Goal: Task Accomplishment & Management: Manage account settings

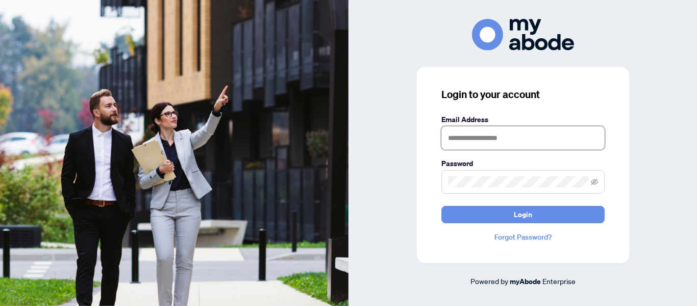
click at [490, 141] on input "text" at bounding box center [522, 137] width 163 height 23
type input "**********"
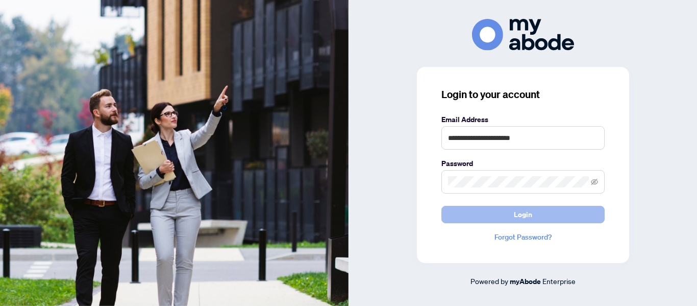
click at [486, 219] on button "Login" at bounding box center [522, 214] width 163 height 17
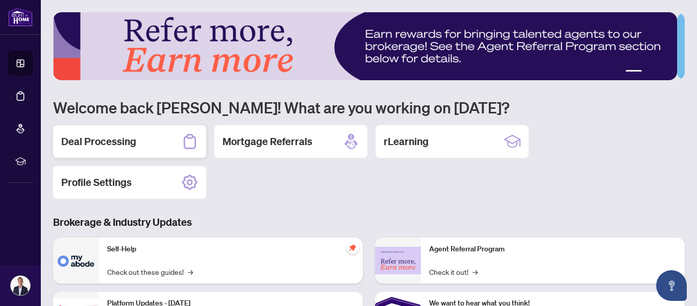
click at [108, 141] on h2 "Deal Processing" at bounding box center [98, 141] width 75 height 14
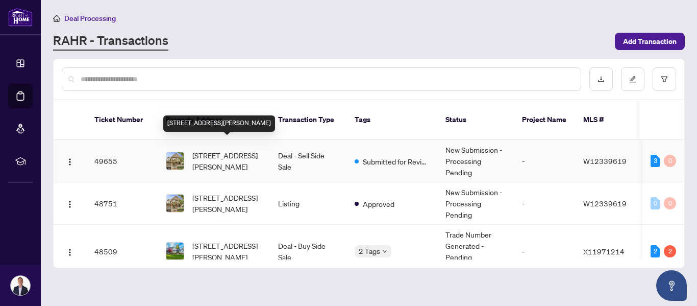
click at [213, 149] on span "[STREET_ADDRESS][PERSON_NAME]" at bounding box center [226, 160] width 69 height 22
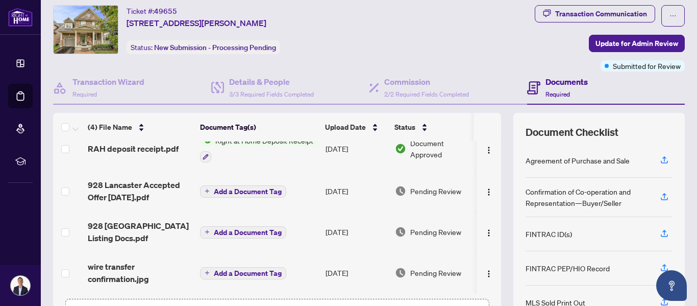
scroll to position [137, 0]
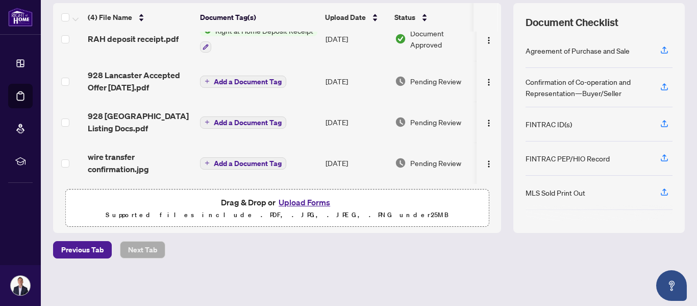
click at [303, 204] on button "Upload Forms" at bounding box center [304, 201] width 58 height 13
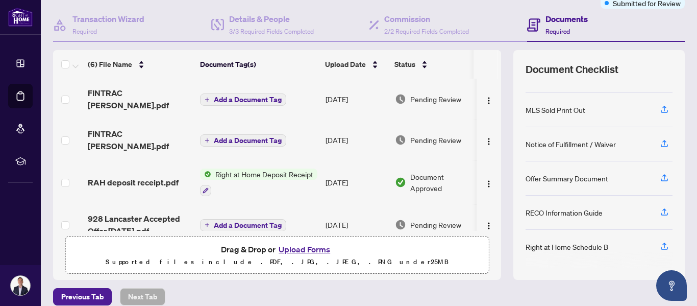
scroll to position [89, 0]
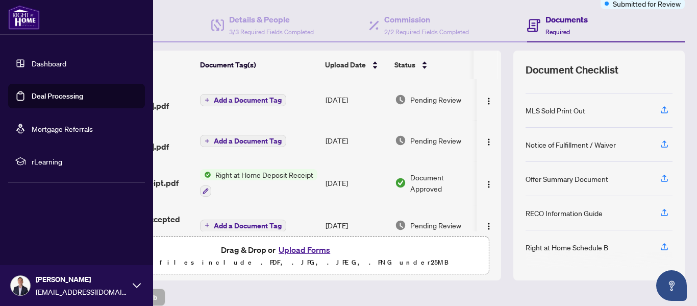
click at [32, 65] on link "Dashboard" at bounding box center [49, 63] width 35 height 9
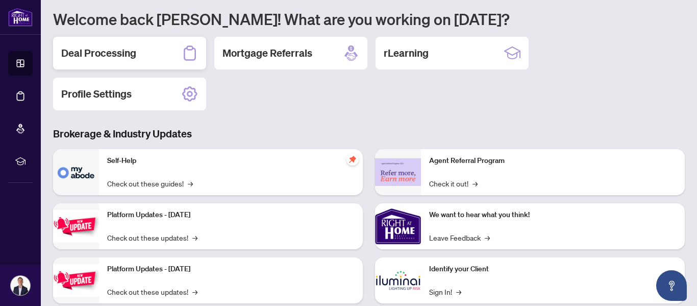
click at [120, 55] on h2 "Deal Processing" at bounding box center [98, 53] width 75 height 14
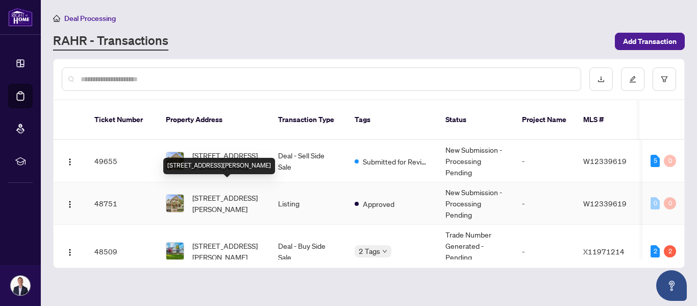
click at [223, 192] on span "[STREET_ADDRESS][PERSON_NAME]" at bounding box center [226, 203] width 69 height 22
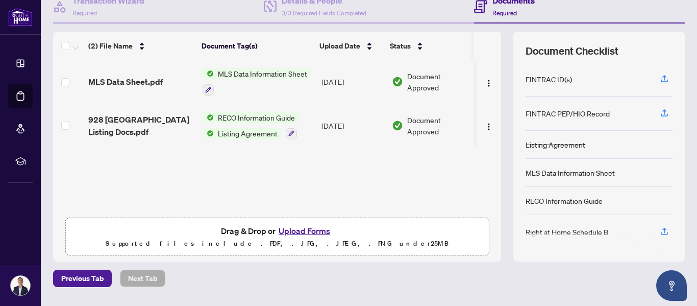
scroll to position [137, 0]
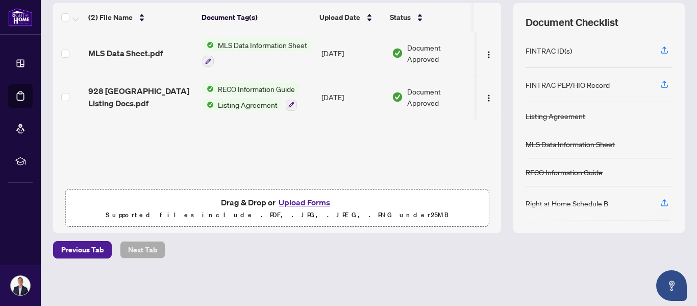
click at [292, 199] on button "Upload Forms" at bounding box center [304, 201] width 58 height 13
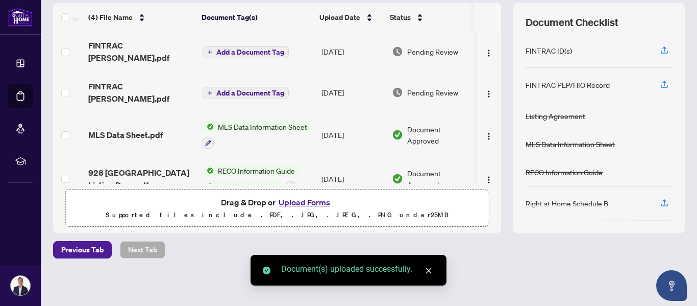
scroll to position [0, 0]
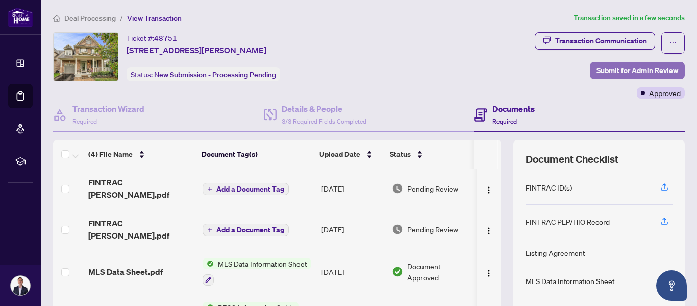
click at [600, 69] on span "Submit for Admin Review" at bounding box center [637, 70] width 82 height 16
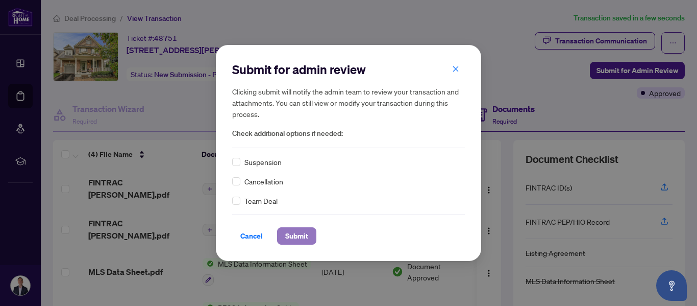
click at [298, 238] on span "Submit" at bounding box center [296, 235] width 23 height 16
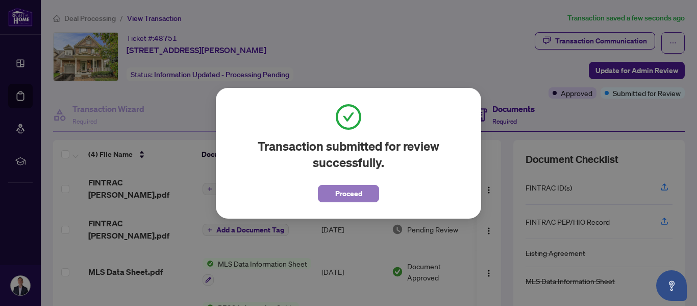
click at [331, 199] on button "Proceed" at bounding box center [348, 193] width 61 height 17
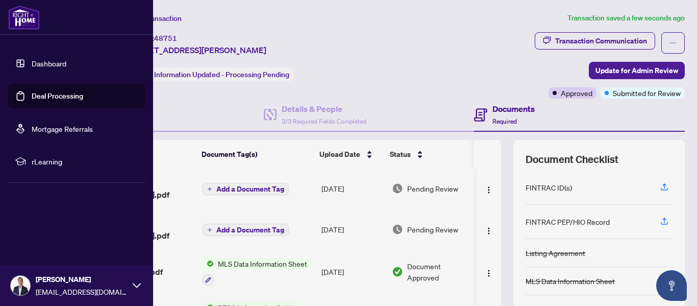
click at [42, 65] on link "Dashboard" at bounding box center [49, 63] width 35 height 9
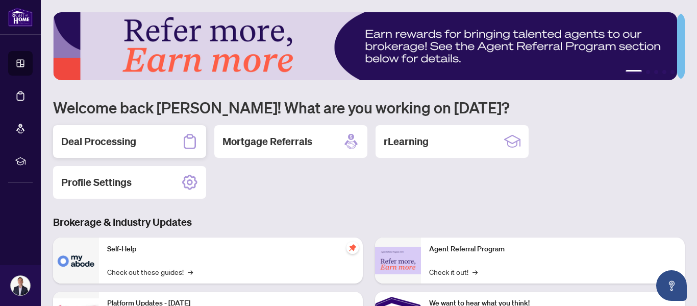
click at [124, 144] on h2 "Deal Processing" at bounding box center [98, 141] width 75 height 14
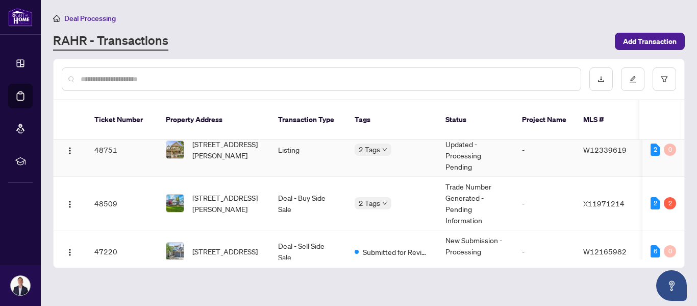
scroll to position [61, 0]
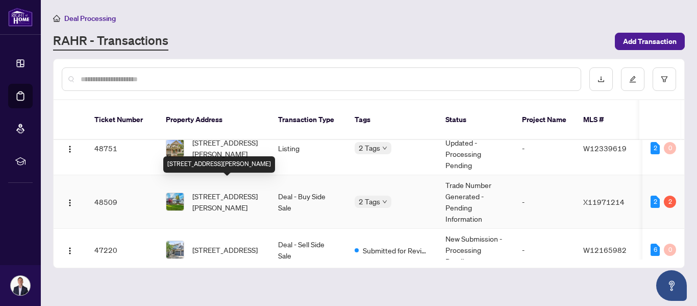
click at [215, 190] on span "[STREET_ADDRESS][PERSON_NAME]" at bounding box center [226, 201] width 69 height 22
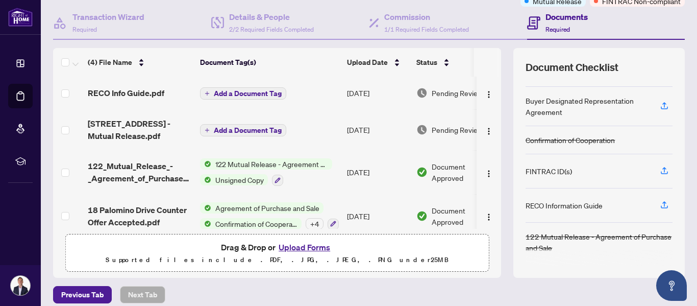
scroll to position [93, 0]
